Goal: Obtain resource: Obtain resource

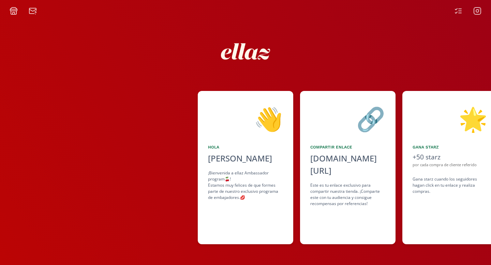
scroll to position [0, 307]
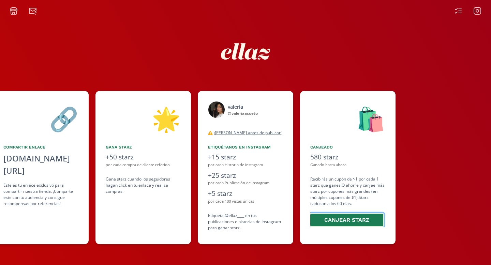
click at [340, 220] on button "Canjear starz" at bounding box center [346, 220] width 75 height 15
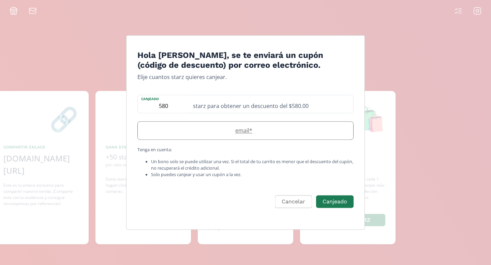
click at [232, 133] on label "email *" at bounding box center [242, 130] width 209 height 8
type input "[EMAIL_ADDRESS][DOMAIN_NAME]"
click at [334, 202] on button "Canjeado" at bounding box center [335, 202] width 40 height 15
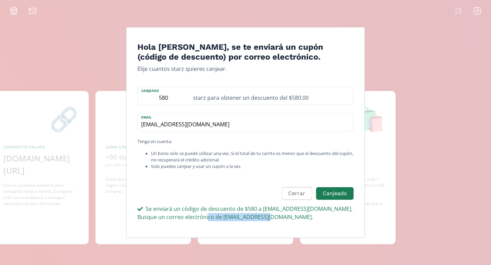
drag, startPoint x: 199, startPoint y: 218, endPoint x: 259, endPoint y: 221, distance: 59.4
click at [259, 221] on div "Se enviará un código de descuento de $580 a [EMAIL_ADDRESS][DOMAIN_NAME]. Busqu…" at bounding box center [245, 213] width 216 height 16
copy div "[EMAIL_ADDRESS][DOMAIN_NAME]"
click at [296, 196] on button "Cerrar" at bounding box center [295, 193] width 32 height 15
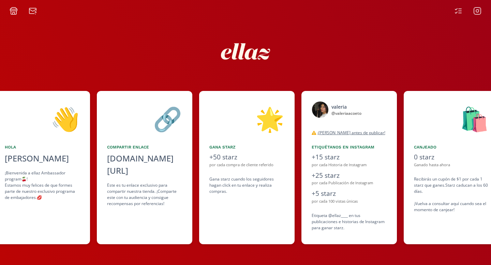
scroll to position [0, 204]
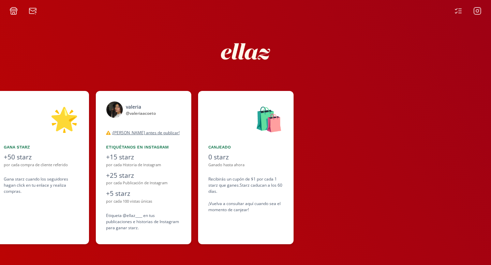
scroll to position [0, 409]
